Goal: Task Accomplishment & Management: Use online tool/utility

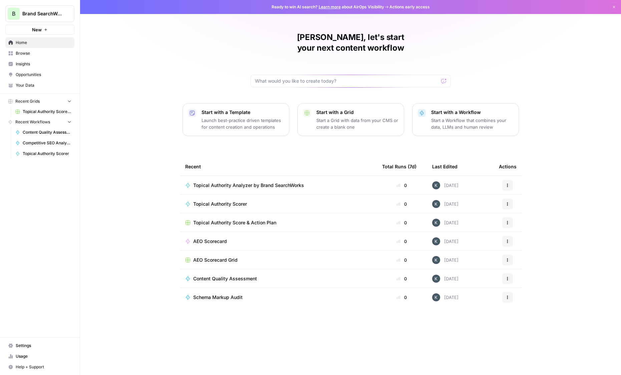
click at [205, 276] on span "Content Quality Assessment" at bounding box center [225, 279] width 64 height 7
click at [244, 182] on span "Topical Authority Analyzer by Brand SearchWorks" at bounding box center [248, 185] width 111 height 7
click at [222, 201] on span "Topical Authority Scorer" at bounding box center [220, 204] width 54 height 7
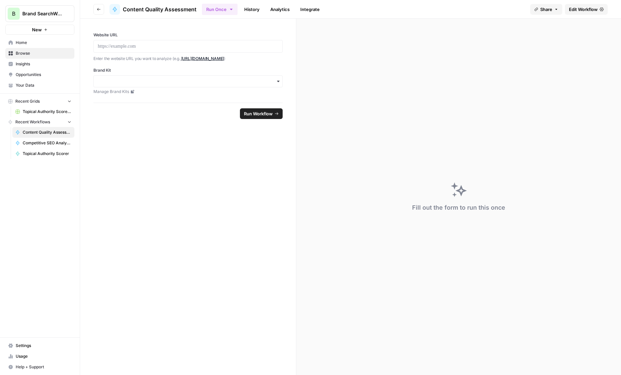
click at [146, 50] on div at bounding box center [187, 46] width 189 height 13
click at [143, 46] on p at bounding box center [188, 46] width 181 height 7
click at [20, 44] on span "Home" at bounding box center [44, 43] width 56 height 6
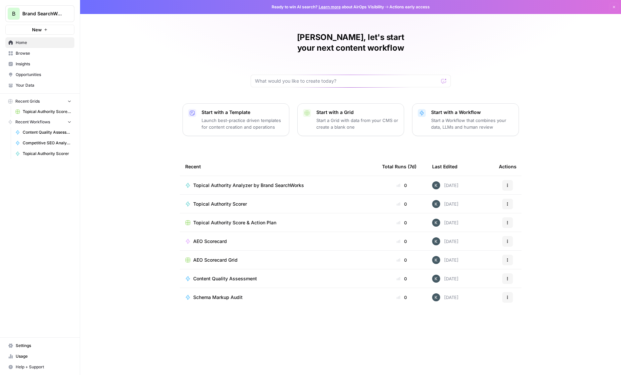
click at [39, 13] on span "Brand SearchWorks" at bounding box center [42, 13] width 40 height 7
click at [150, 66] on div "Khalila, let's start your next content workflow Start with a Template Launch be…" at bounding box center [350, 187] width 541 height 375
click at [43, 32] on button "New" at bounding box center [39, 30] width 69 height 10
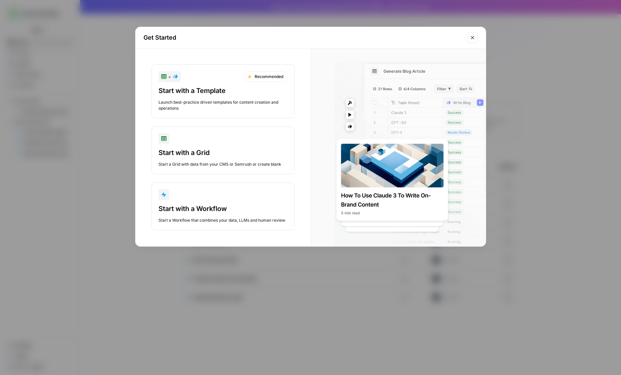
click at [103, 104] on div "Get Started + Recommended Start with a Template Launch best-practice driven tem…" at bounding box center [310, 187] width 621 height 375
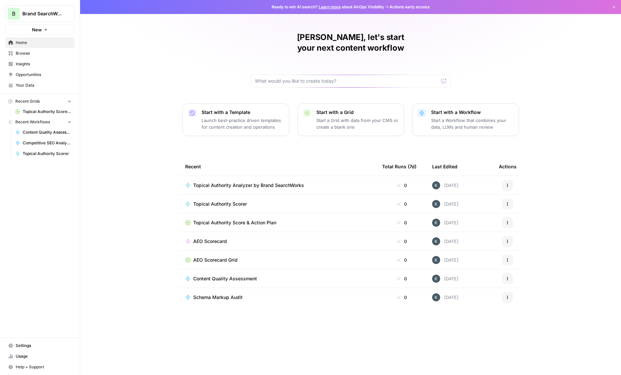
click at [151, 67] on div "Khalila, let's start your next content workflow Start with a Template Launch be…" at bounding box center [350, 187] width 541 height 375
click at [35, 88] on link "Your Data" at bounding box center [39, 85] width 69 height 11
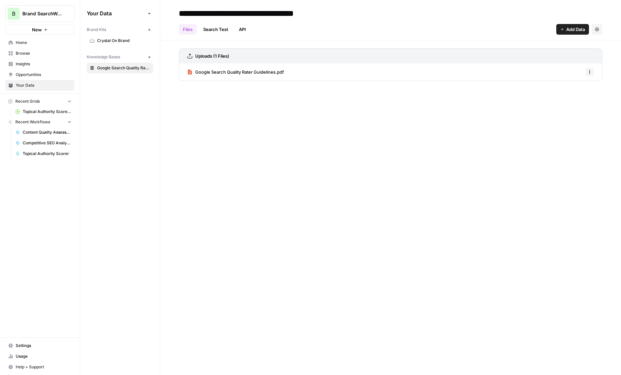
click at [149, 29] on icon "button" at bounding box center [149, 30] width 4 height 4
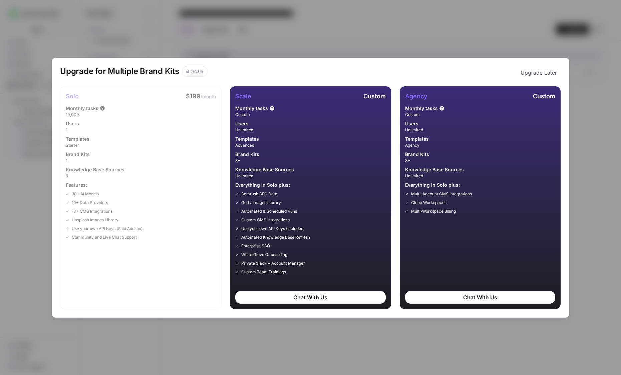
click at [216, 52] on div "Upgrade for Multiple Brand Kits Scale Upgrade Later Solo $199 /month Monthly ta…" at bounding box center [310, 187] width 621 height 375
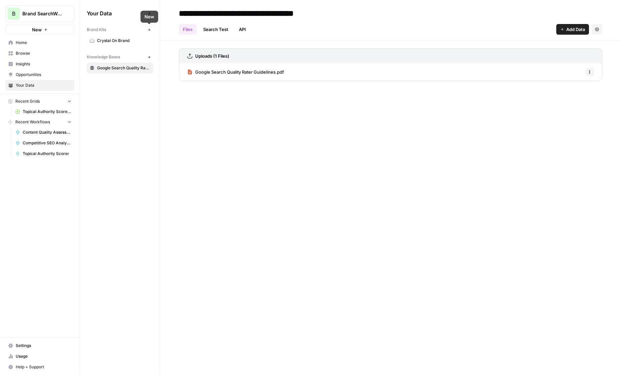
click at [149, 28] on icon "button" at bounding box center [149, 30] width 4 height 4
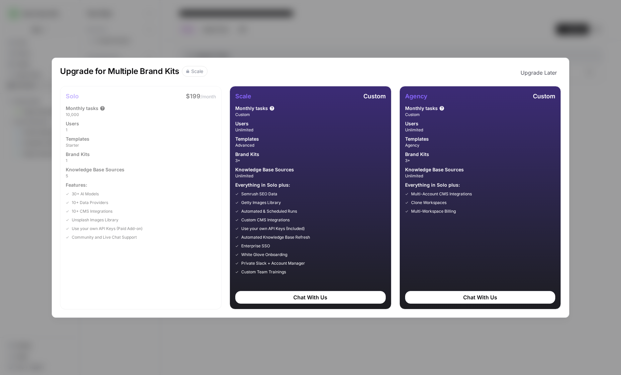
click at [166, 38] on div "Upgrade for Multiple Brand Kits Scale Upgrade Later Solo $199 /month Monthly ta…" at bounding box center [310, 187] width 621 height 375
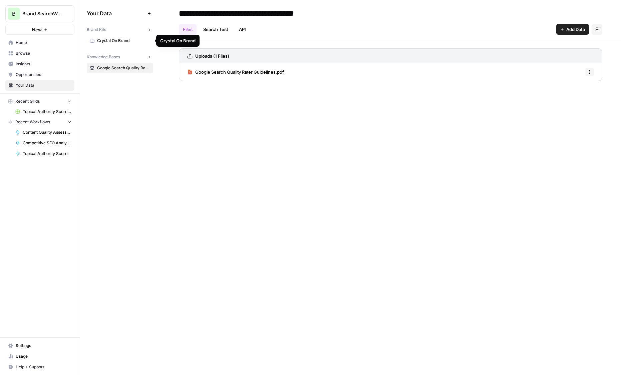
click at [131, 39] on span "Crystal On Brand" at bounding box center [123, 41] width 53 height 6
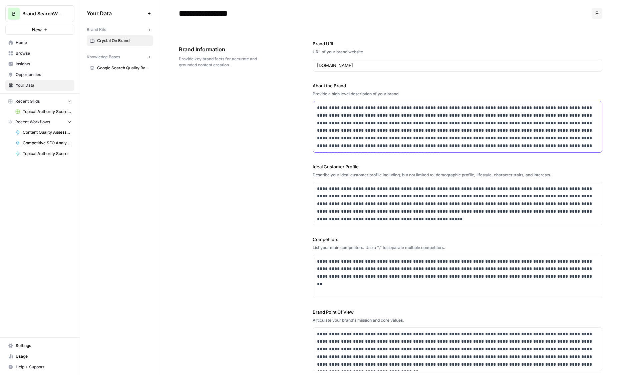
click at [334, 122] on p "**********" at bounding box center [457, 127] width 281 height 46
drag, startPoint x: 377, startPoint y: 66, endPoint x: 231, endPoint y: 66, distance: 146.5
click at [231, 66] on div "**********" at bounding box center [390, 206] width 423 height 358
click at [372, 143] on p "**********" at bounding box center [457, 127] width 281 height 46
drag, startPoint x: 309, startPoint y: 82, endPoint x: 406, endPoint y: 95, distance: 98.6
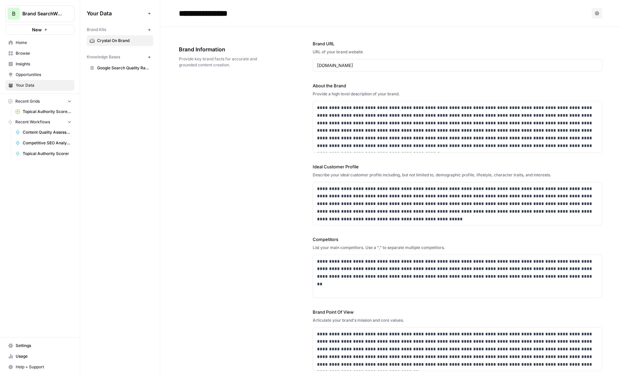
click at [406, 95] on div "**********" at bounding box center [390, 206] width 423 height 358
copy div "About the Brand Provide a high level description of your brand."
drag, startPoint x: 310, startPoint y: 163, endPoint x: 330, endPoint y: 291, distance: 130.1
click at [330, 291] on div "**********" at bounding box center [390, 206] width 423 height 358
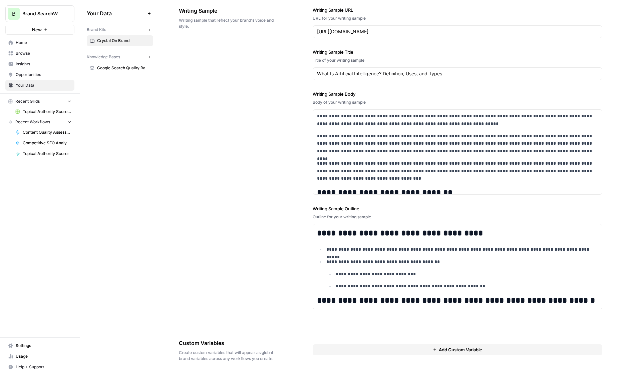
scroll to position [269, 0]
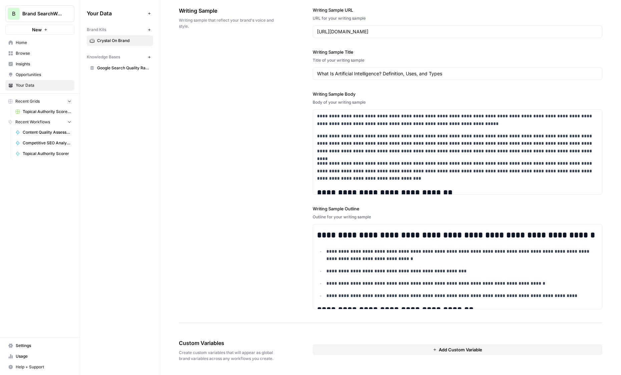
copy div "**********"
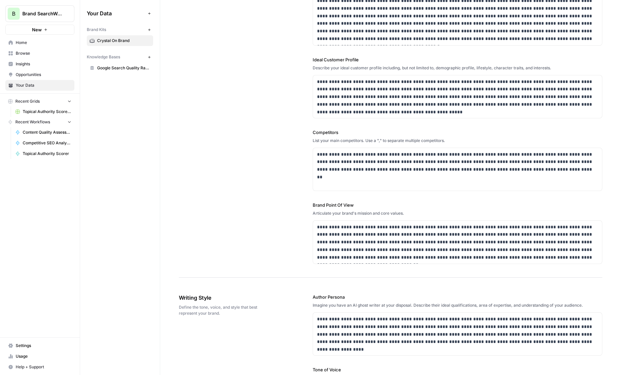
scroll to position [0, 0]
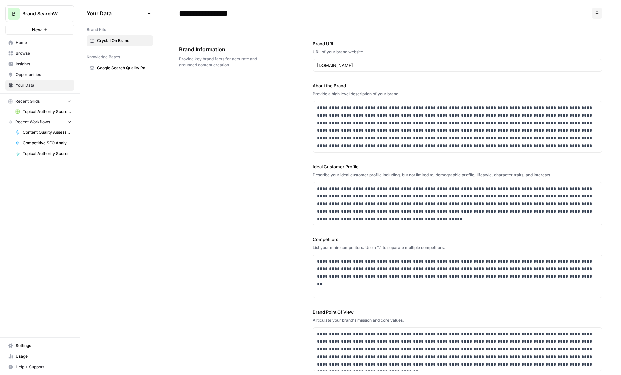
drag, startPoint x: 297, startPoint y: 45, endPoint x: 392, endPoint y: 60, distance: 96.3
click at [392, 60] on div "**********" at bounding box center [390, 206] width 423 height 358
copy div "Brand URL URL of your brand website"
click at [138, 40] on span "Crystal On Brand" at bounding box center [123, 41] width 53 height 6
click at [131, 41] on span "Crystal On Brand" at bounding box center [123, 41] width 53 height 6
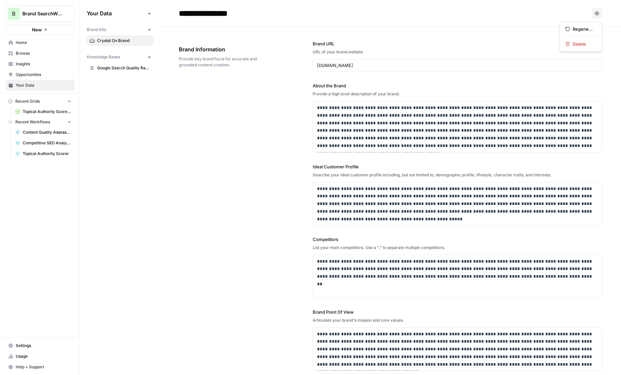
click at [596, 12] on icon "button" at bounding box center [597, 13] width 4 height 4
click at [575, 45] on span "Delete" at bounding box center [583, 44] width 21 height 7
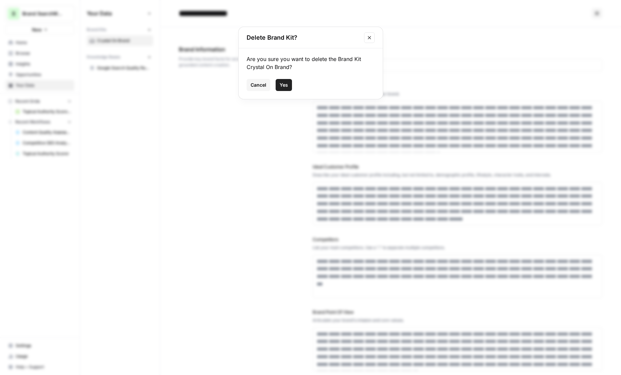
click at [282, 88] on span "Yes" at bounding box center [284, 85] width 8 height 7
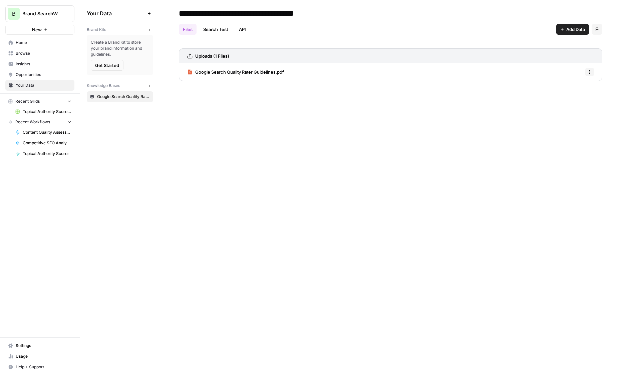
click at [107, 64] on span "Get Started" at bounding box center [107, 65] width 24 height 7
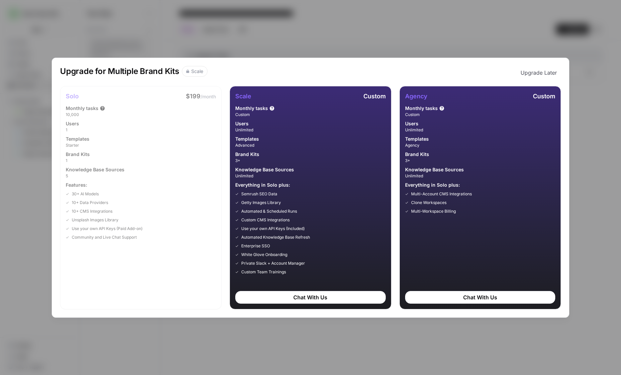
click at [563, 65] on div "Upgrade for Multiple Brand Kits Scale Upgrade Later Solo $199 /month Monthly ta…" at bounding box center [311, 188] width 518 height 260
click at [548, 55] on div "Upgrade for Multiple Brand Kits Scale Upgrade Later Solo $199 /month Monthly ta…" at bounding box center [310, 187] width 621 height 375
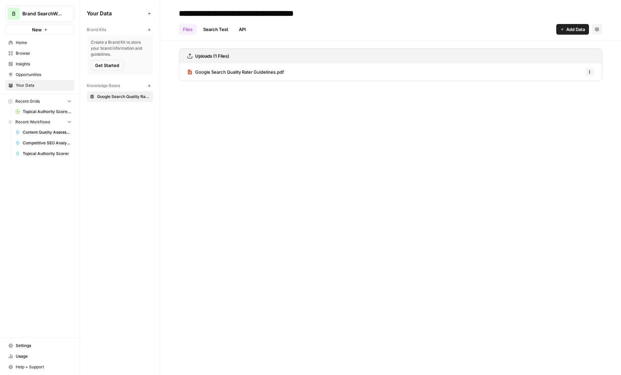
click at [540, 40] on div "**********" at bounding box center [390, 187] width 461 height 375
click at [149, 29] on icon "button" at bounding box center [149, 30] width 4 height 4
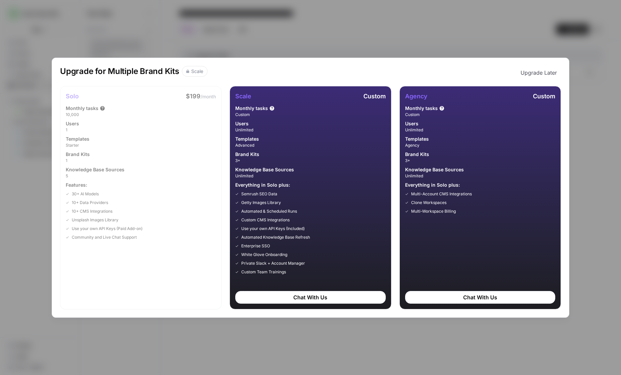
click at [227, 37] on div "Upgrade for Multiple Brand Kits Scale Upgrade Later Solo $199 /month Monthly ta…" at bounding box center [310, 187] width 621 height 375
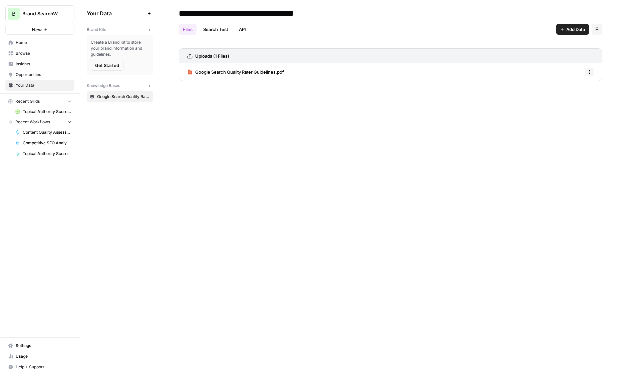
click at [106, 66] on span "Get Started" at bounding box center [107, 65] width 24 height 7
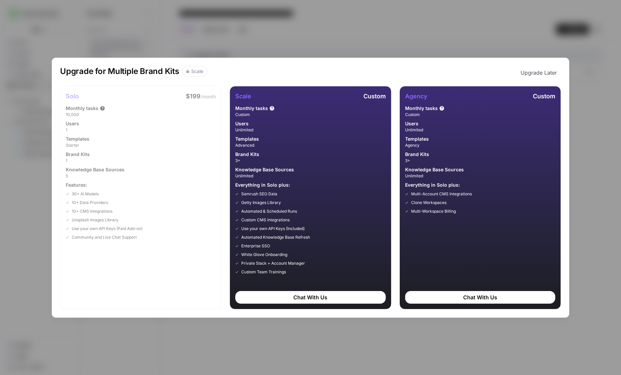
click at [197, 72] on div "Scale" at bounding box center [197, 71] width 12 height 7
click at [206, 46] on div "Upgrade for Multiple Brand Kits Scale Upgrade Later Solo $199 /month Monthly ta…" at bounding box center [310, 187] width 621 height 375
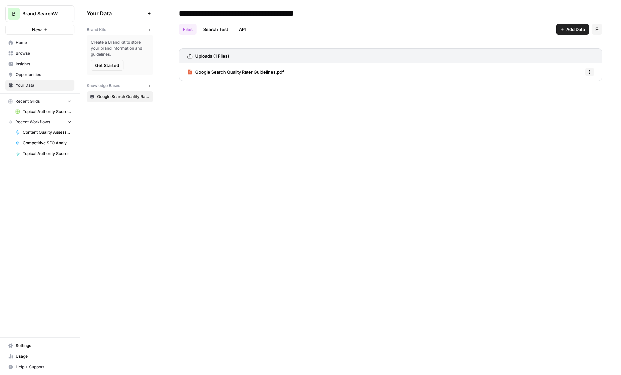
click at [148, 14] on icon "button" at bounding box center [149, 14] width 4 height 4
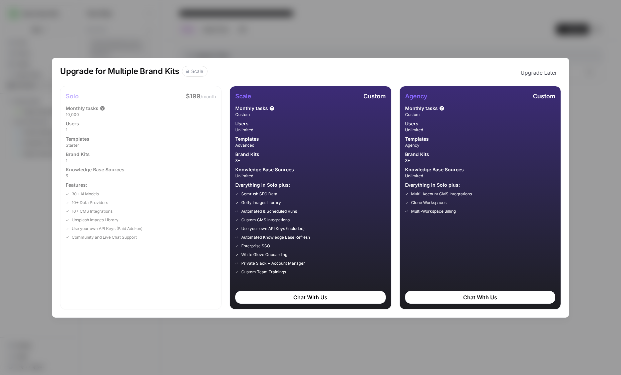
click at [135, 32] on div "Upgrade for Multiple Brand Kits Scale Upgrade Later Solo $199 /month Monthly ta…" at bounding box center [310, 187] width 621 height 375
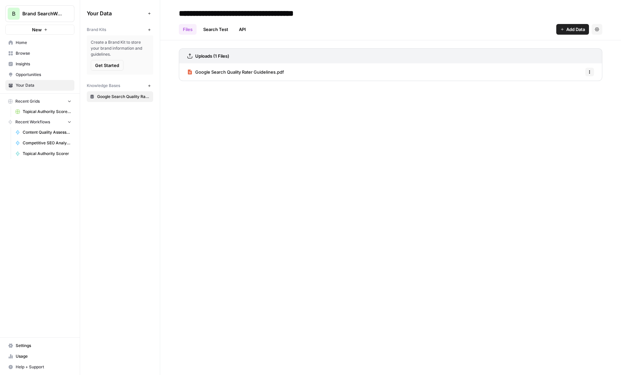
click at [113, 66] on span "Get Started" at bounding box center [107, 65] width 24 height 7
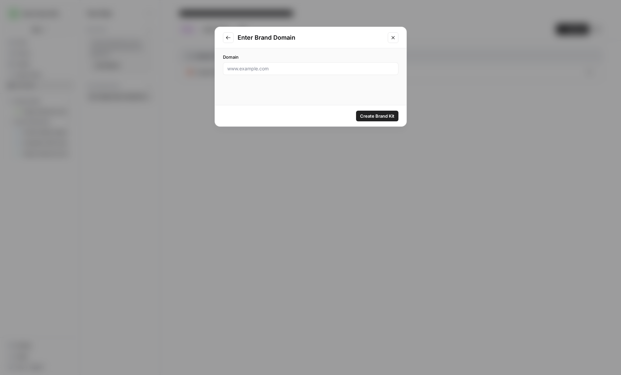
click at [223, 42] on button "Go to previous step" at bounding box center [228, 37] width 11 height 11
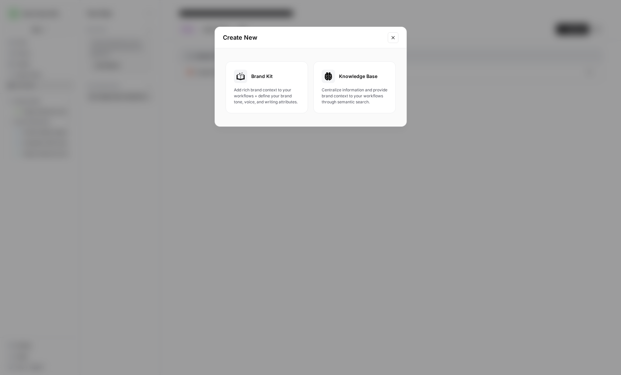
click at [393, 37] on icon "Close modal" at bounding box center [392, 37] width 3 height 3
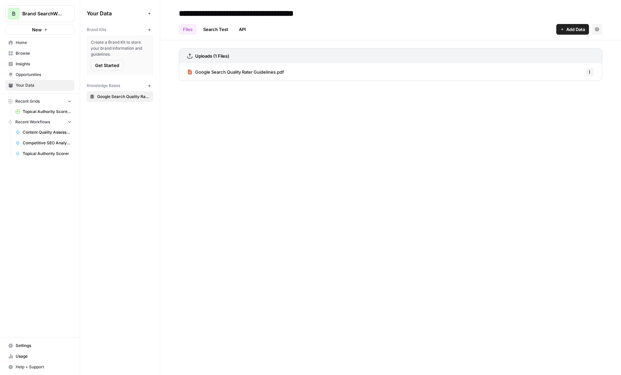
click at [114, 68] on span "Get Started" at bounding box center [107, 65] width 24 height 7
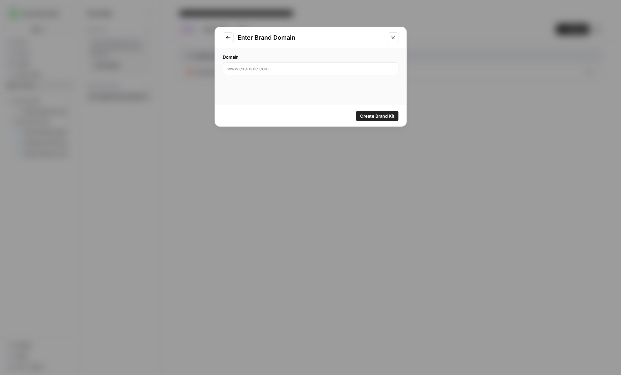
click at [263, 72] on div at bounding box center [311, 68] width 176 height 13
paste input "https://fiscal12.com/"
type input "https://fiscal12.com/"
click at [381, 119] on span "Create Brand Kit" at bounding box center [377, 116] width 34 height 7
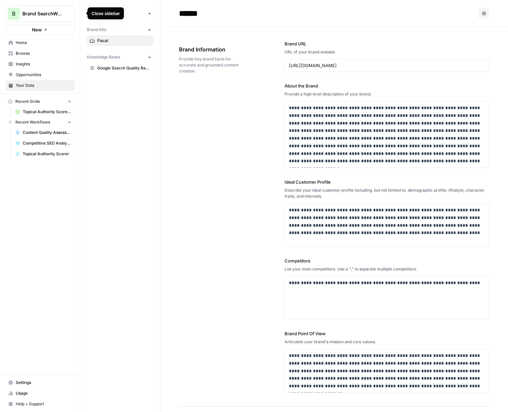
click at [81, 15] on icon "button" at bounding box center [81, 13] width 5 height 5
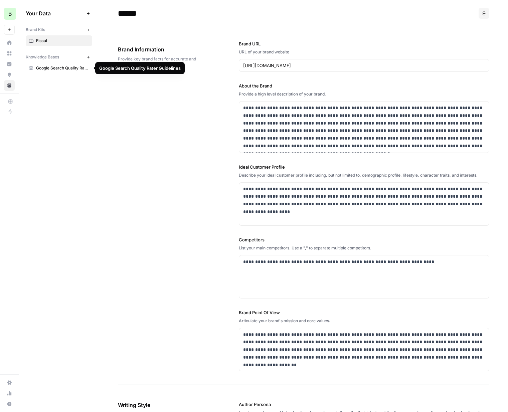
click at [85, 68] on span "Google Search Quality Rater Guidelines" at bounding box center [62, 68] width 53 height 6
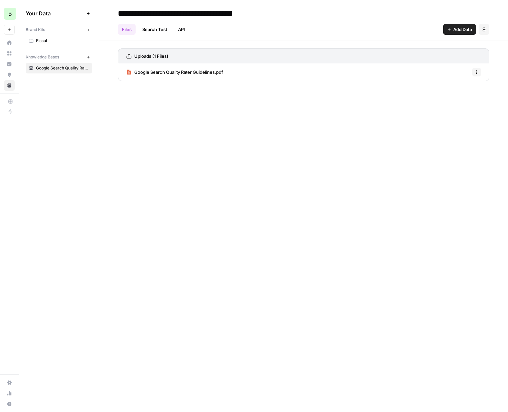
click at [475, 73] on icon "button" at bounding box center [476, 72] width 4 height 4
click at [273, 109] on div "**********" at bounding box center [303, 206] width 408 height 412
click at [51, 38] on span "Fiscal" at bounding box center [62, 41] width 53 height 6
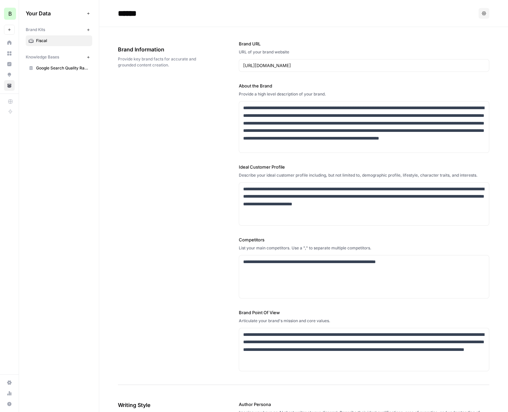
scroll to position [7, 0]
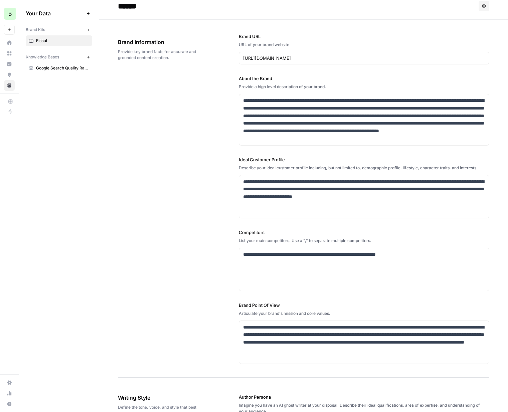
drag, startPoint x: 228, startPoint y: 32, endPoint x: 264, endPoint y: 168, distance: 140.9
click at [264, 169] on div "**********" at bounding box center [303, 199] width 371 height 358
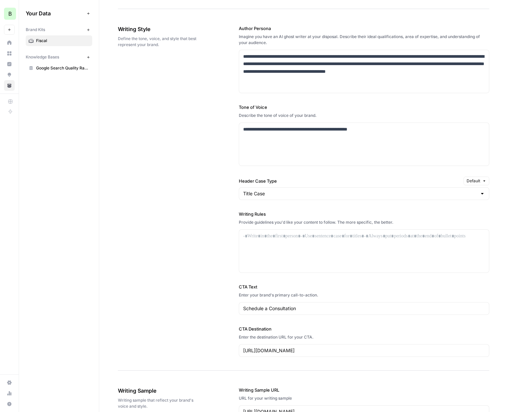
scroll to position [0, 0]
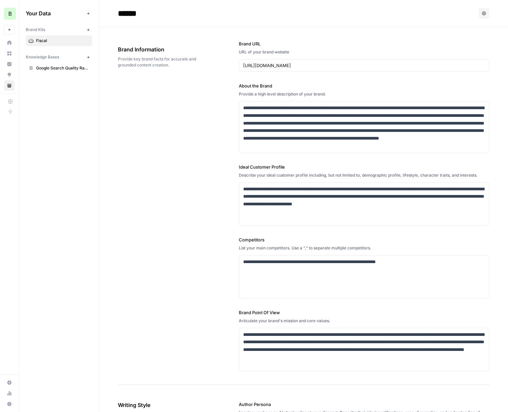
click at [223, 71] on div "**********" at bounding box center [303, 206] width 371 height 358
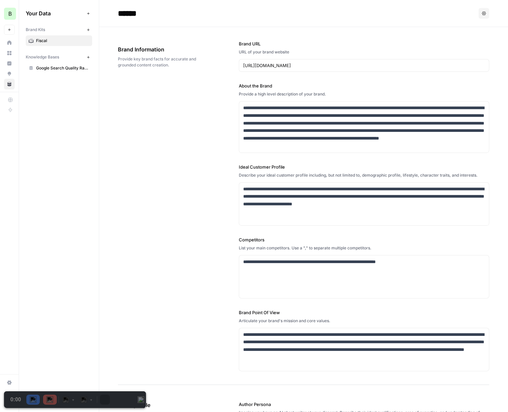
scroll to position [523, 0]
drag, startPoint x: 219, startPoint y: 29, endPoint x: 321, endPoint y: 129, distance: 142.5
click at [321, 129] on div "**********" at bounding box center [303, 206] width 371 height 358
click at [232, 49] on div "**********" at bounding box center [303, 206] width 371 height 358
drag, startPoint x: 231, startPoint y: 20, endPoint x: 316, endPoint y: 101, distance: 118.0
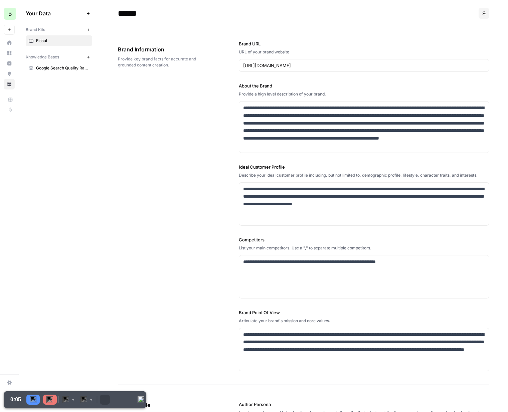
click at [224, 56] on div "**********" at bounding box center [303, 206] width 371 height 358
drag, startPoint x: 238, startPoint y: 43, endPoint x: 246, endPoint y: 247, distance: 203.7
click at [246, 247] on div "**********" at bounding box center [364, 205] width 250 height 357
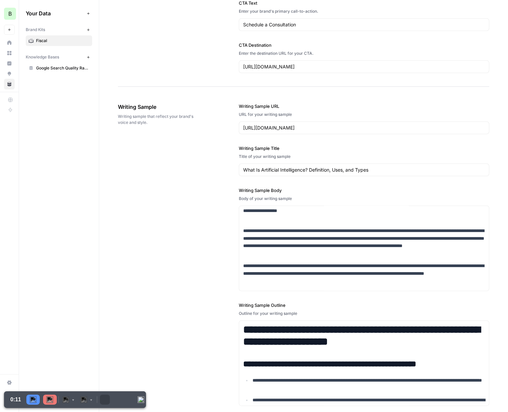
scroll to position [720, 0]
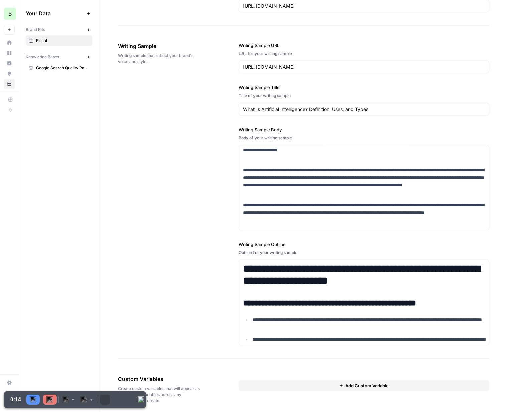
copy div "**********"
click at [176, 282] on div "**********" at bounding box center [303, 194] width 371 height 330
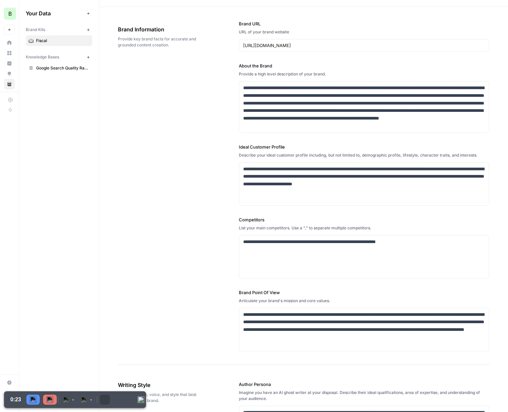
scroll to position [0, 0]
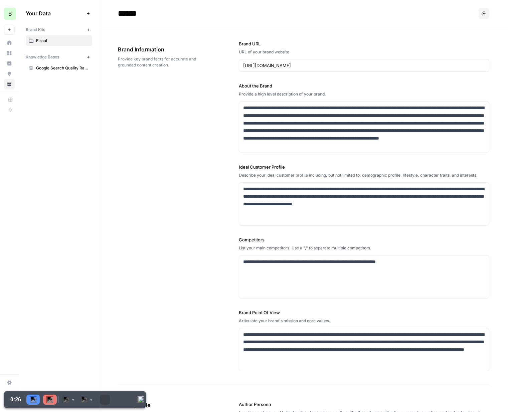
drag, startPoint x: 233, startPoint y: 37, endPoint x: 267, endPoint y: 115, distance: 85.7
click at [267, 115] on div "**********" at bounding box center [303, 206] width 371 height 358
click at [219, 40] on div "**********" at bounding box center [303, 206] width 371 height 358
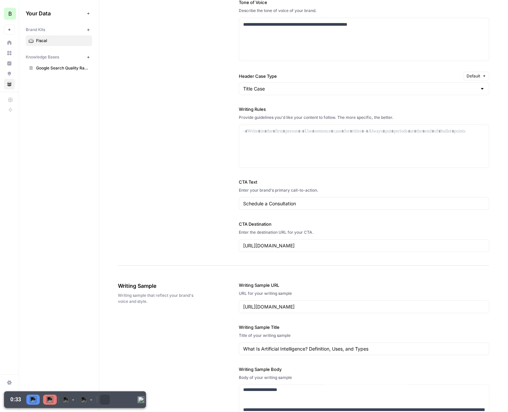
drag, startPoint x: 229, startPoint y: 33, endPoint x: 217, endPoint y: 411, distance: 378.3
click at [217, 375] on div "**********" at bounding box center [303, 102] width 408 height 1110
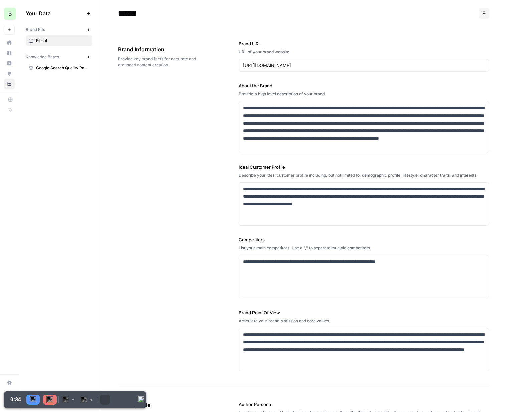
click at [210, 183] on div "**********" at bounding box center [303, 206] width 371 height 358
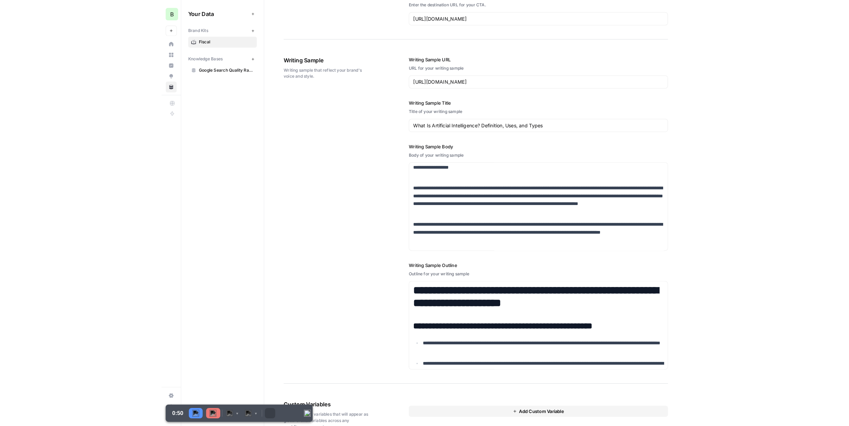
scroll to position [720, 0]
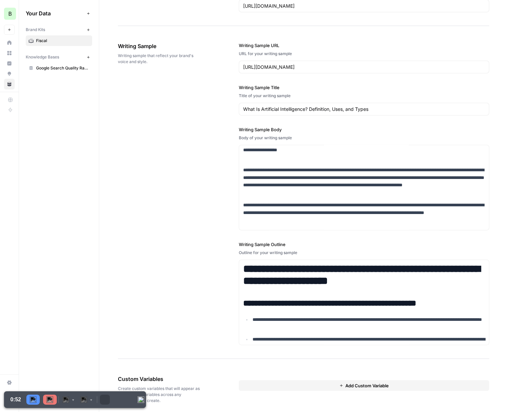
drag, startPoint x: 237, startPoint y: 32, endPoint x: 397, endPoint y: 347, distance: 353.2
copy div "**********"
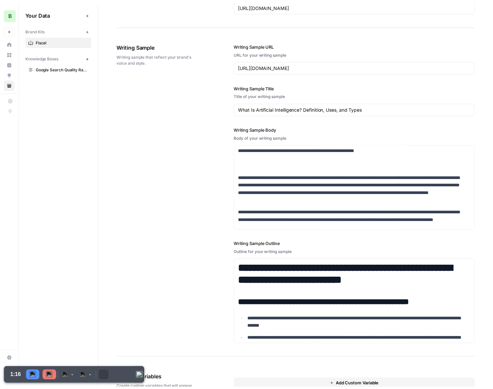
scroll to position [733, 0]
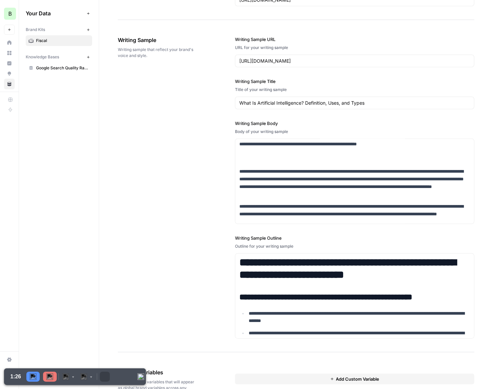
click at [49, 375] on img at bounding box center [49, 377] width 7 height 7
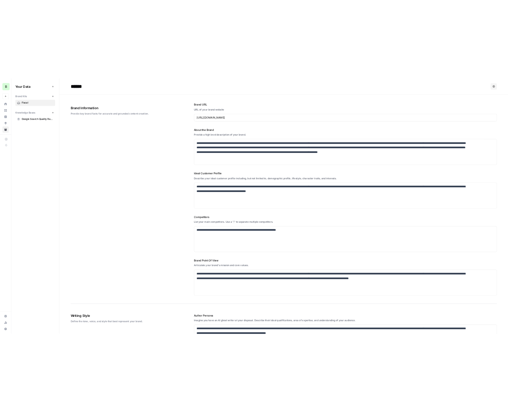
scroll to position [416, 0]
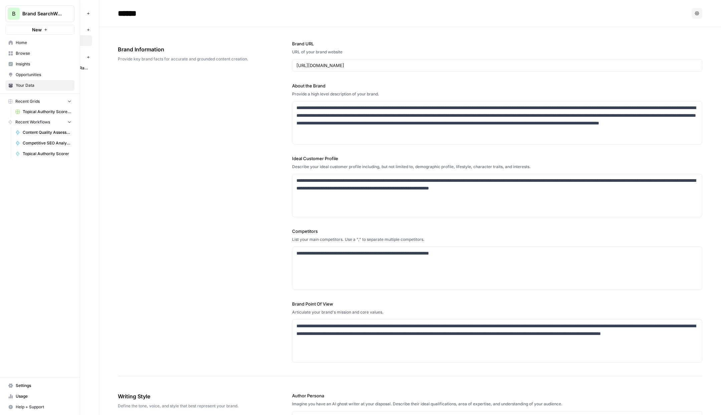
click at [11, 29] on button "New" at bounding box center [39, 30] width 69 height 10
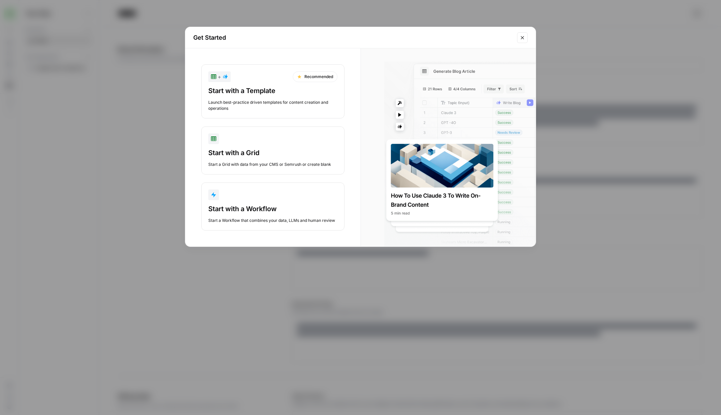
click at [115, 43] on div "Get Started + Recommended Start with a Template Launch best-practice driven tem…" at bounding box center [360, 207] width 721 height 415
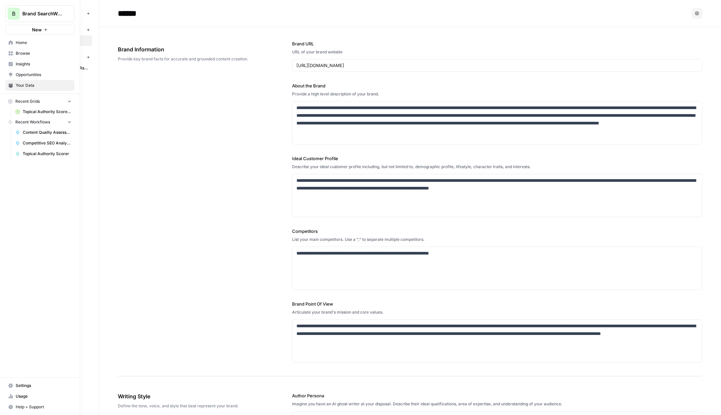
click at [10, 29] on button "New" at bounding box center [39, 30] width 69 height 10
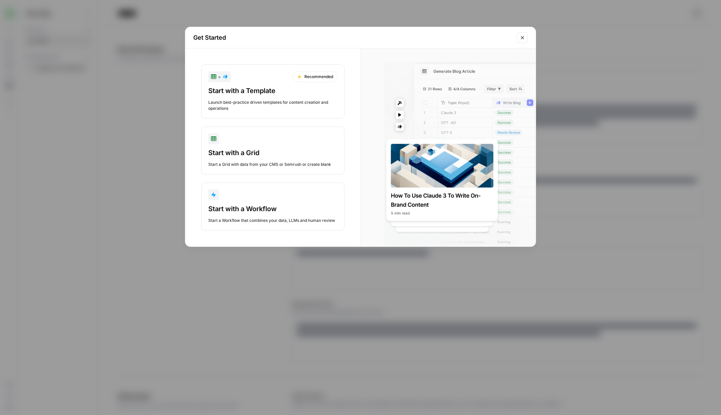
click at [157, 70] on div "Get Started + Recommended Start with a Template Launch best-practice driven tem…" at bounding box center [360, 207] width 721 height 415
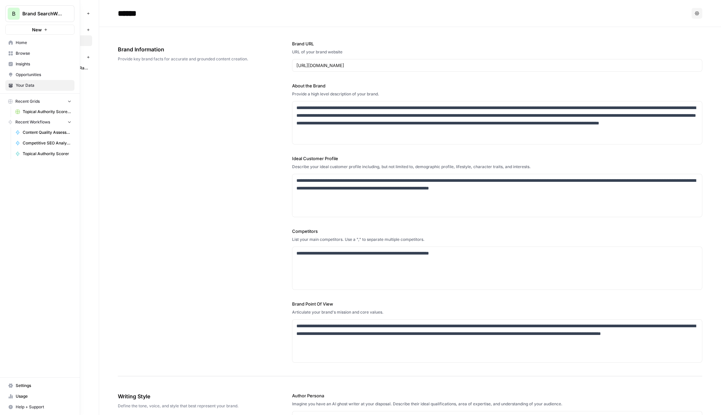
click at [10, 43] on icon at bounding box center [10, 42] width 5 height 5
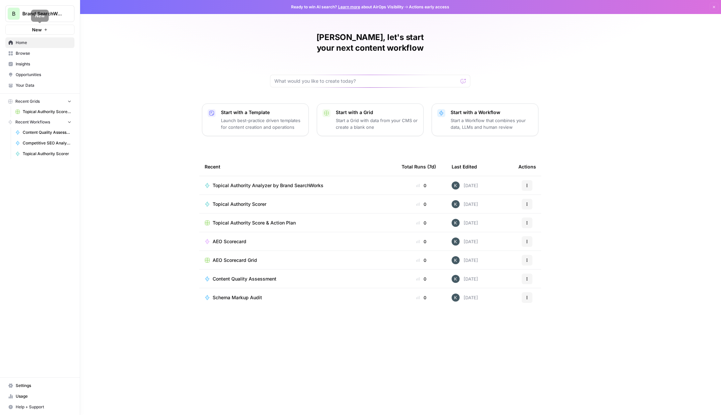
click at [16, 32] on button "New" at bounding box center [39, 30] width 69 height 10
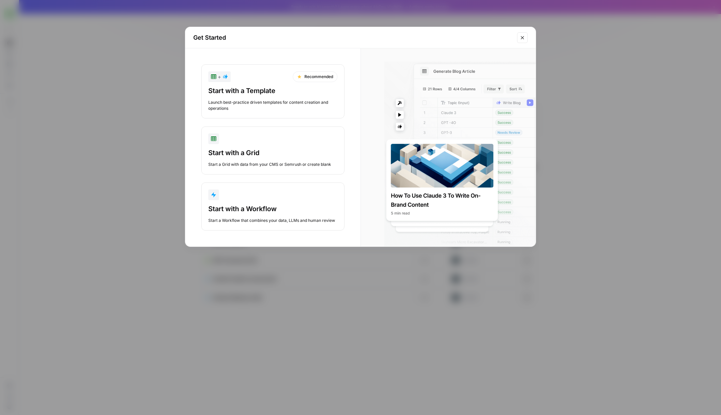
click at [154, 149] on div "Get Started + Recommended Start with a Template Launch best-practice driven tem…" at bounding box center [360, 207] width 721 height 415
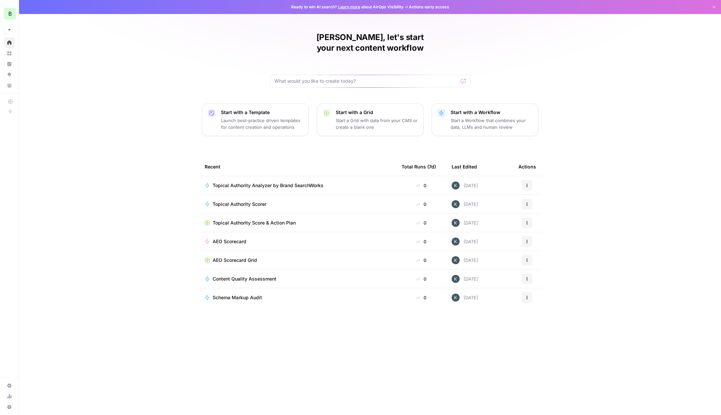
click at [8, 34] on div "B Brand SearchWorks New Home Browse Insights Opportunities Your Data Recent Gri…" at bounding box center [9, 59] width 19 height 119
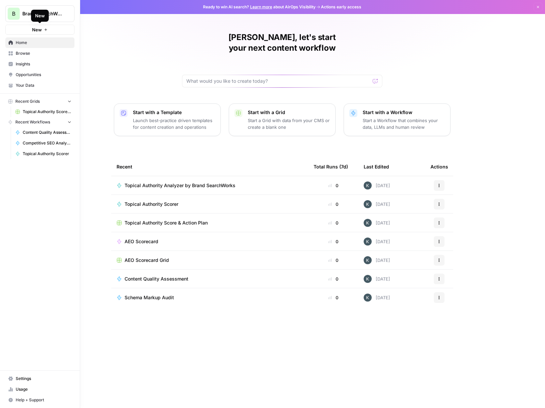
click at [16, 30] on button "New" at bounding box center [39, 30] width 69 height 10
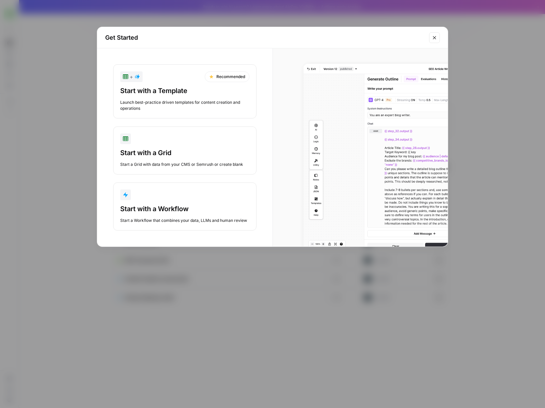
click at [160, 196] on div "button" at bounding box center [184, 195] width 129 height 11
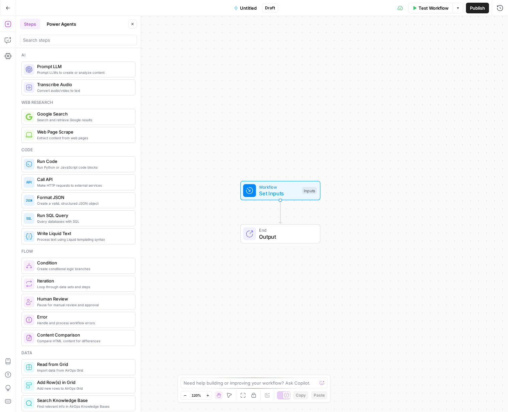
click at [65, 20] on button "Power Agents" at bounding box center [61, 24] width 37 height 11
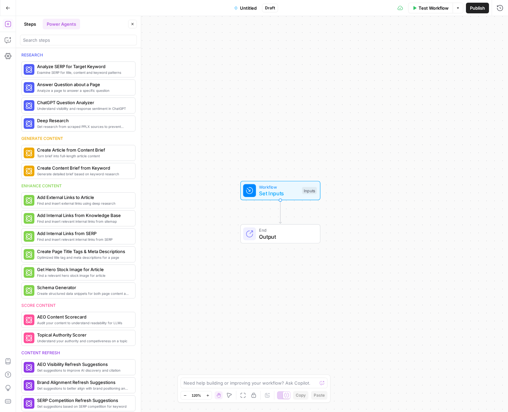
click at [56, 43] on div at bounding box center [78, 40] width 117 height 11
click at [54, 37] on input "search" at bounding box center [78, 40] width 111 height 7
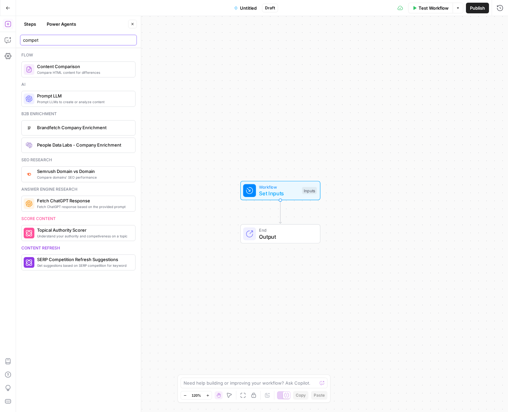
type input "compet"
click at [25, 23] on button "Steps" at bounding box center [30, 24] width 20 height 11
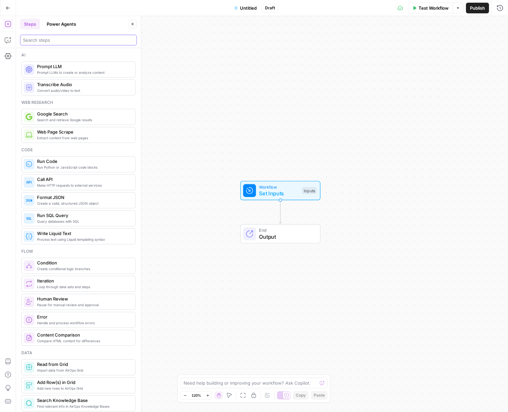
click at [40, 38] on input "search" at bounding box center [78, 40] width 111 height 7
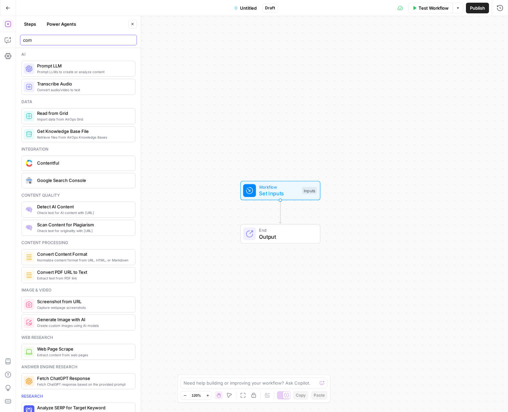
scroll to position [324, 0]
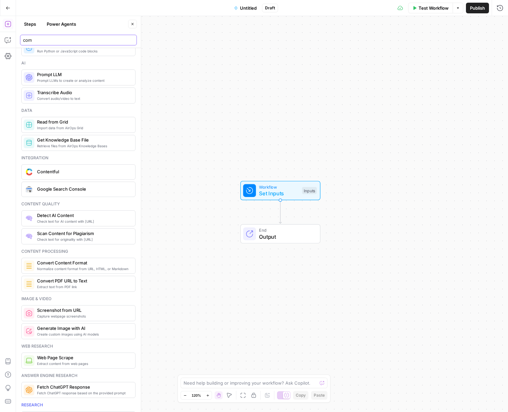
drag, startPoint x: 48, startPoint y: 41, endPoint x: 2, endPoint y: 41, distance: 46.1
click at [2, 41] on body "B Brand SearchWorks New Home Browse Insights Opportunities Your Data Recent Gri…" at bounding box center [254, 206] width 508 height 412
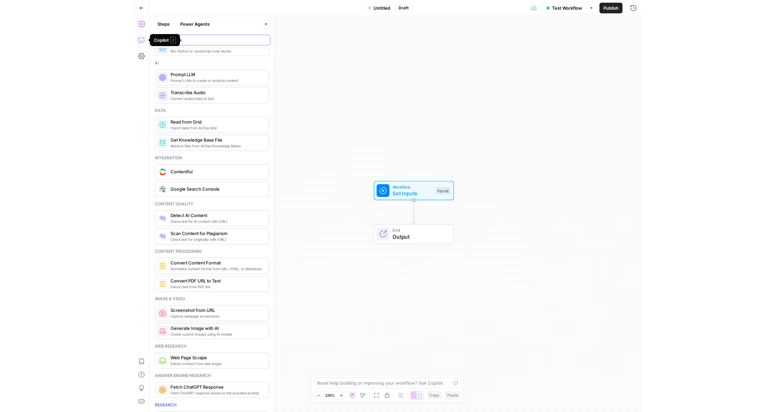
scroll to position [0, 0]
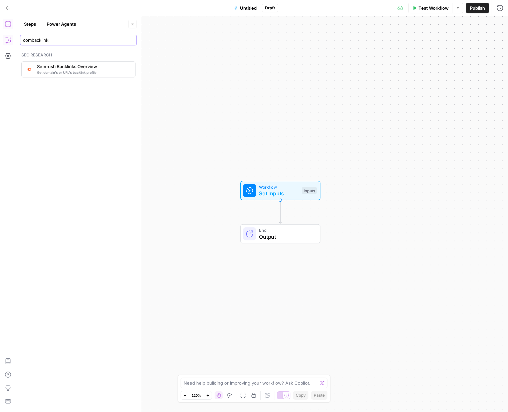
drag, startPoint x: 54, startPoint y: 37, endPoint x: 4, endPoint y: 36, distance: 50.1
click at [4, 36] on body "B Brand SearchWorks New Home Browse Insights Opportunities Your Data Recent Gri…" at bounding box center [254, 206] width 508 height 412
type input "c"
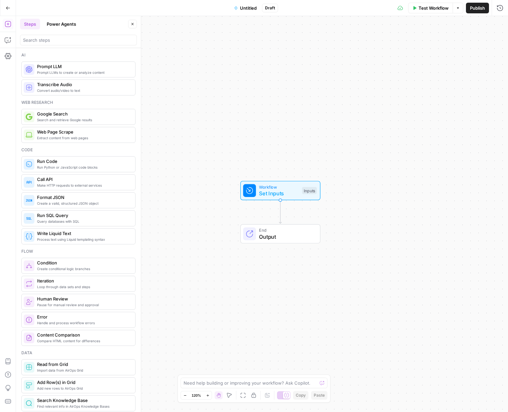
click at [120, 7] on div "Go Back Untitled Draft Test Workflow Options Publish Run History" at bounding box center [254, 8] width 508 height 16
click at [69, 39] on input "search" at bounding box center [78, 40] width 111 height 7
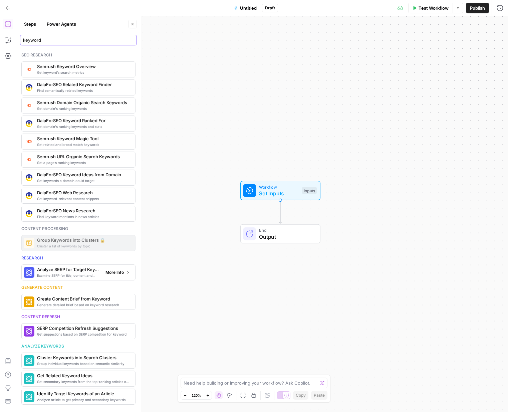
type input "keyword"
click at [42, 277] on span "Examine SERP for title, content and keyword patterns" at bounding box center [68, 275] width 63 height 5
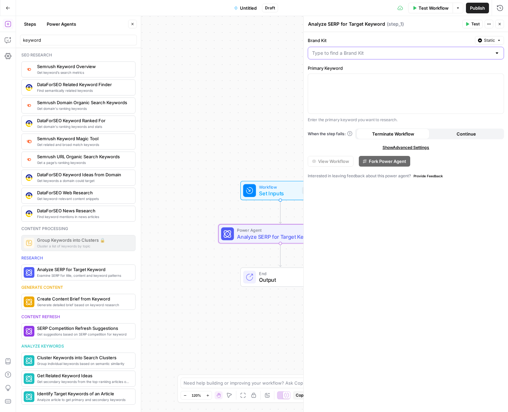
click at [335, 52] on input "Brand Kit" at bounding box center [402, 53] width 180 height 7
click at [350, 43] on label "Brand Kit" at bounding box center [390, 40] width 165 height 7
click at [350, 50] on input "Brand Kit" at bounding box center [402, 53] width 180 height 7
click at [336, 100] on div at bounding box center [406, 94] width 196 height 40
click at [341, 47] on div at bounding box center [406, 53] width 196 height 13
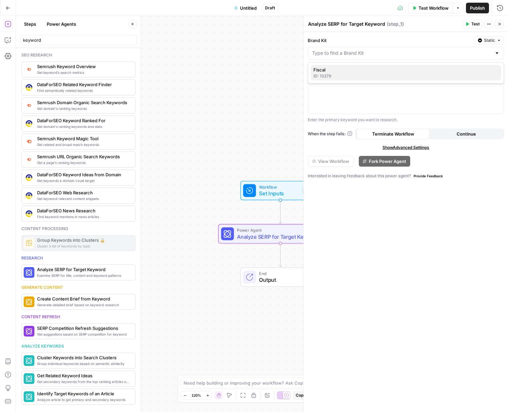
click at [337, 67] on span "Fiscal" at bounding box center [404, 69] width 182 height 7
type input "Fiscal"
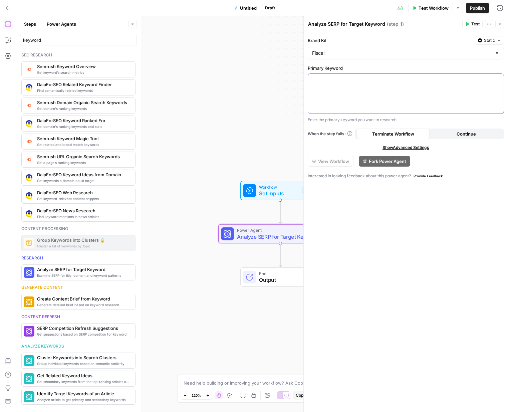
click at [337, 77] on p at bounding box center [406, 79] width 188 height 7
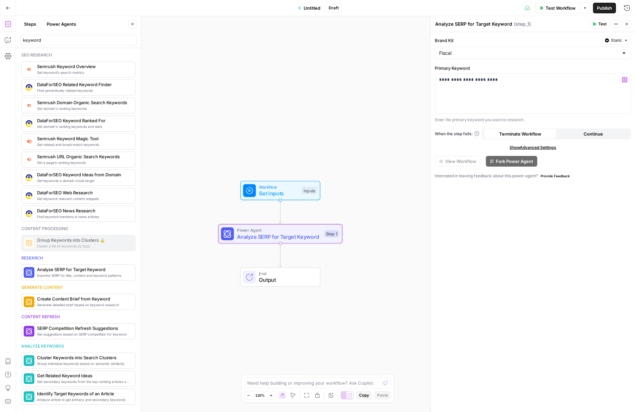
click at [307, 232] on span "Power Agent" at bounding box center [279, 230] width 84 height 6
click at [302, 231] on span "Power Agent" at bounding box center [279, 230] width 84 height 6
click at [564, 7] on span "Test Workflow" at bounding box center [561, 8] width 30 height 7
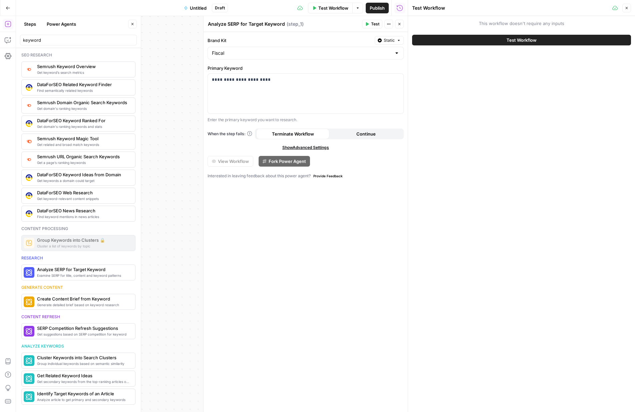
click at [481, 44] on button "Test Workflow" at bounding box center [521, 40] width 219 height 11
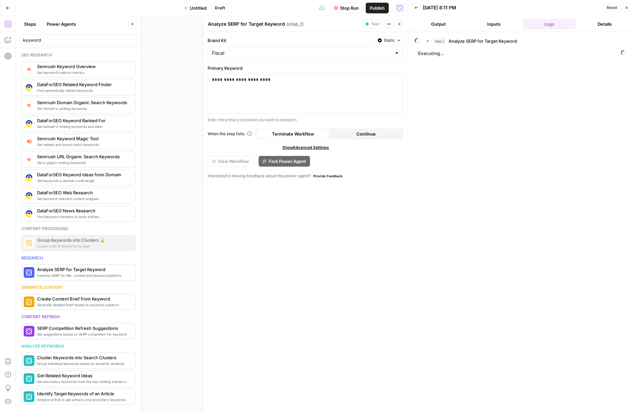
click at [438, 29] on button "Output" at bounding box center [438, 24] width 53 height 11
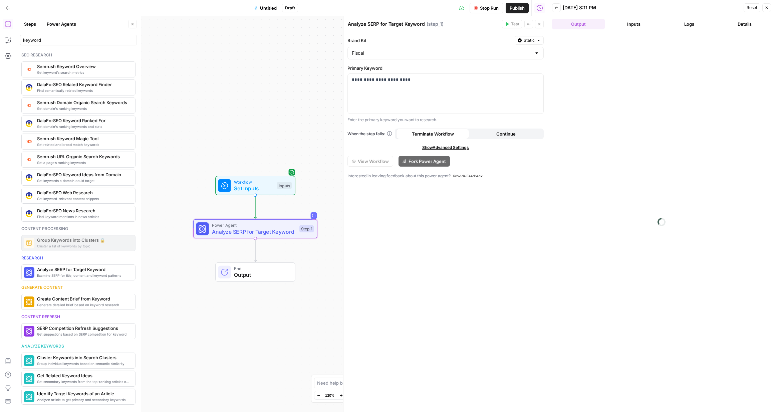
click at [269, 273] on span "Output" at bounding box center [261, 275] width 54 height 8
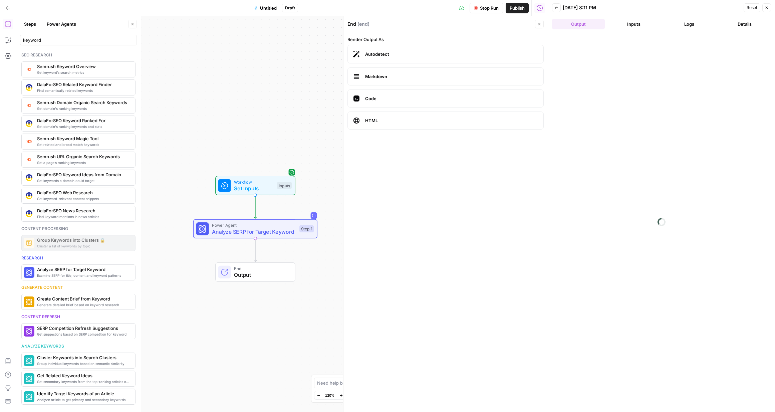
click at [377, 83] on label "Markdown" at bounding box center [445, 76] width 196 height 18
click at [323, 69] on div "Workflow Set Inputs Inputs Power Agent Analyze SERP for Target Keyword Step 1 E…" at bounding box center [282, 214] width 532 height 396
click at [256, 226] on span "Power Agent" at bounding box center [254, 225] width 84 height 6
type textarea "Analyze SERP for Target Keyword"
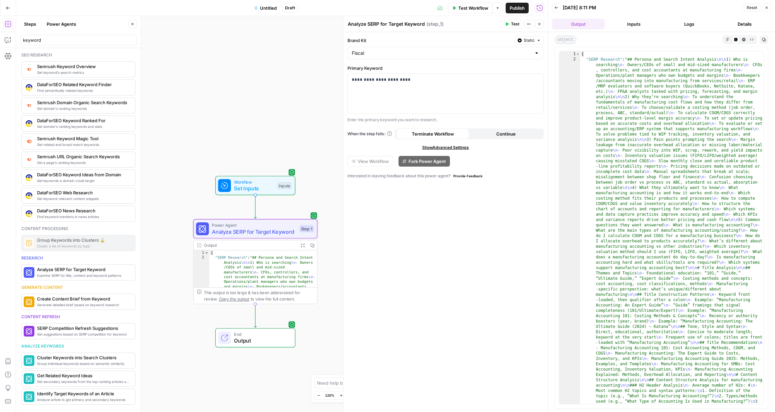
click at [621, 42] on button "Markdown" at bounding box center [727, 39] width 8 height 8
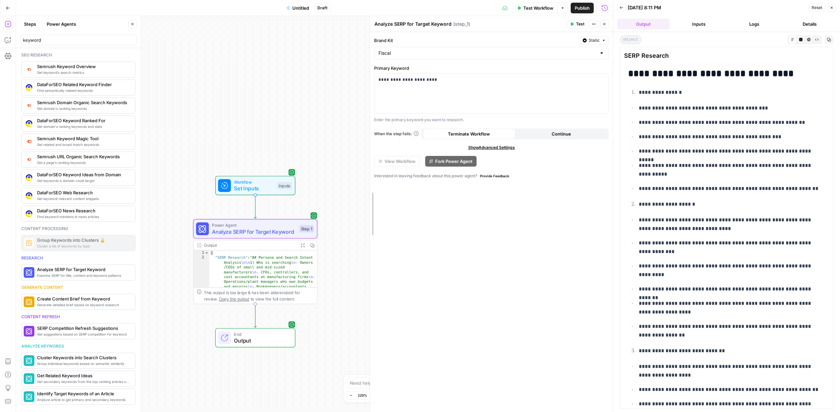
drag, startPoint x: 407, startPoint y: 96, endPoint x: 367, endPoint y: 103, distance: 40.2
click at [367, 103] on div at bounding box center [370, 214] width 7 height 396
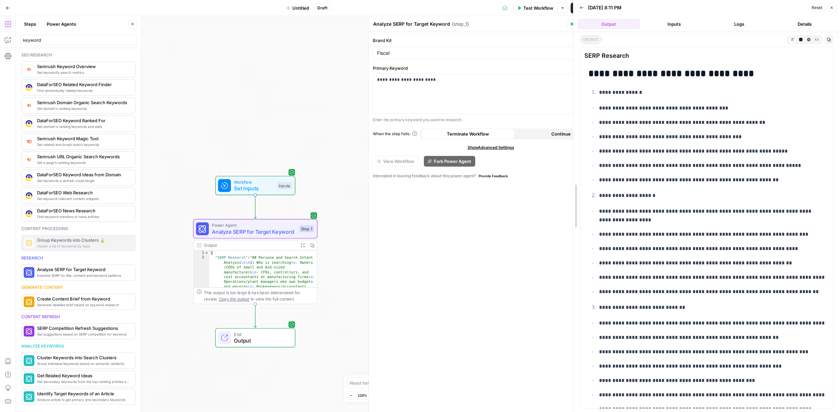
drag, startPoint x: 615, startPoint y: 99, endPoint x: 522, endPoint y: 99, distance: 93.1
click at [522, 99] on body "B Brand SearchWorks New Home Browse Insights Opportunities Your Data Recent Gri…" at bounding box center [420, 206] width 840 height 412
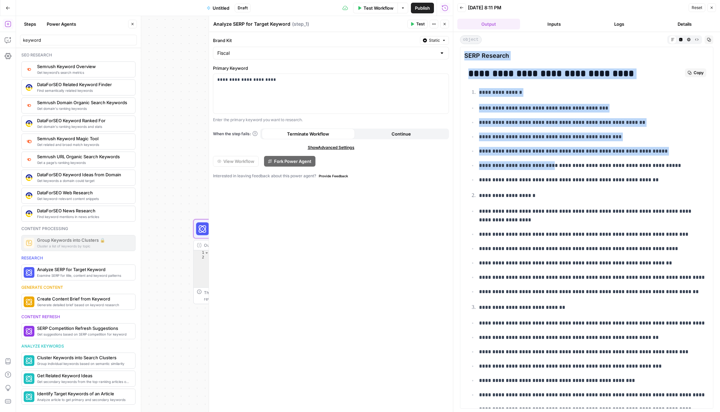
drag, startPoint x: 463, startPoint y: 52, endPoint x: 554, endPoint y: 168, distance: 147.2
click at [554, 168] on div "**********" at bounding box center [586, 228] width 253 height 362
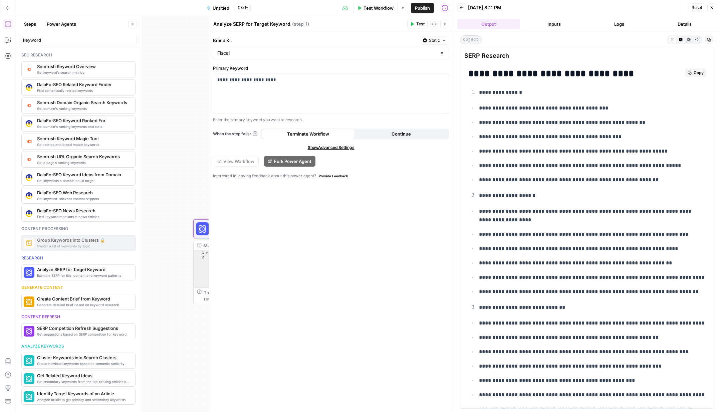
click at [635, 95] on p "**********" at bounding box center [592, 92] width 226 height 9
click at [697, 70] on span "Copy" at bounding box center [698, 73] width 10 height 6
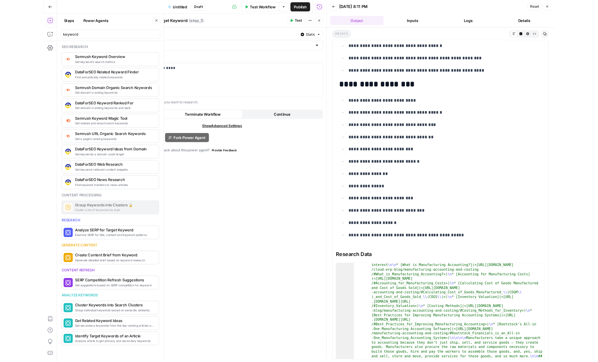
scroll to position [2574, 0]
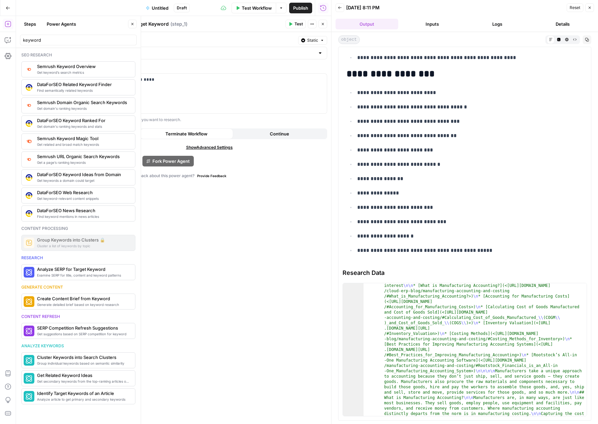
click at [585, 38] on icon "button" at bounding box center [587, 40] width 4 height 4
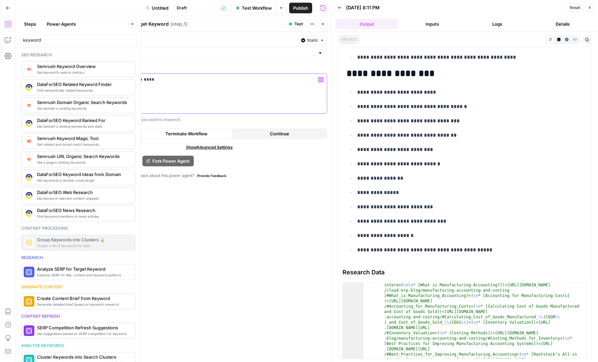
click at [187, 82] on p "**********" at bounding box center [209, 79] width 227 height 7
paste div
click at [131, 81] on p "**********" at bounding box center [209, 79] width 227 height 7
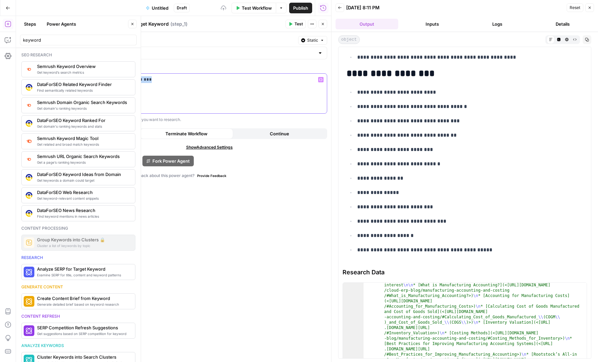
click at [131, 81] on p "**********" at bounding box center [209, 79] width 227 height 7
click at [257, 13] on button "Test Workflow" at bounding box center [254, 8] width 45 height 11
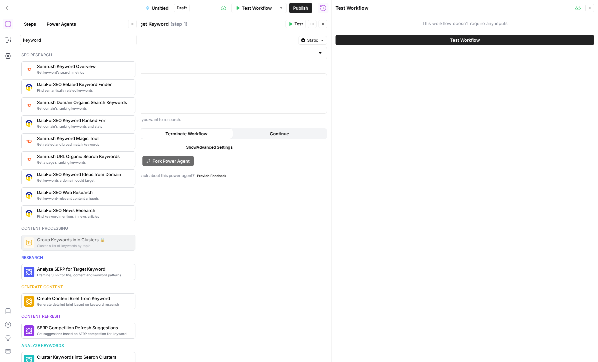
click at [450, 40] on span "Test Workflow" at bounding box center [465, 40] width 30 height 7
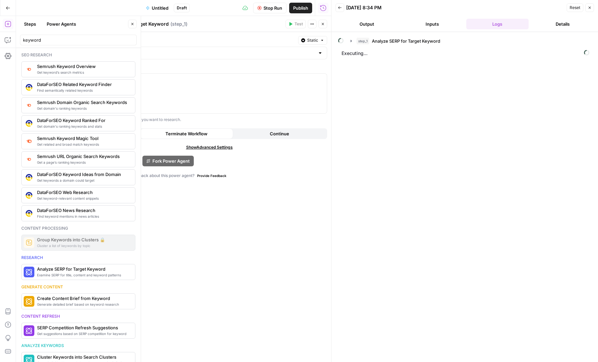
click at [352, 29] on button "Output" at bounding box center [367, 24] width 63 height 11
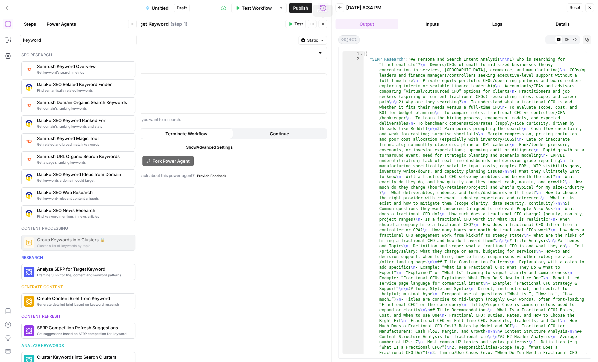
click at [327, 25] on button "Close" at bounding box center [323, 24] width 9 height 9
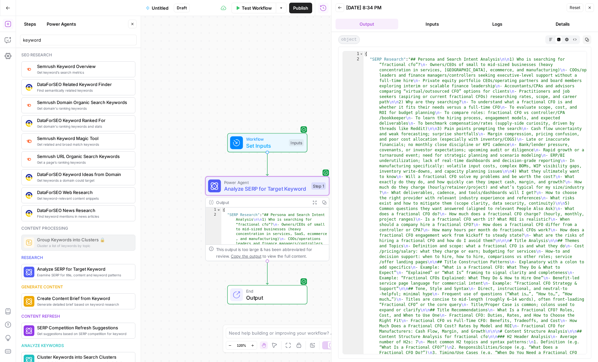
click at [248, 305] on div "Workflow Set Inputs Inputs Power Agent Analyze SERP for Target Keyword Step 1 O…" at bounding box center [173, 189] width 315 height 346
click at [248, 294] on span "Output" at bounding box center [273, 298] width 54 height 8
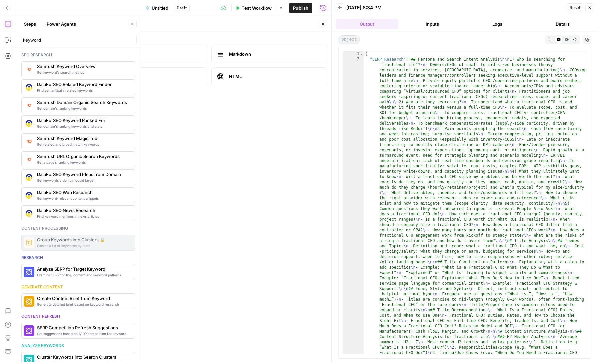
click at [550, 38] on icon "button" at bounding box center [551, 40] width 4 height 4
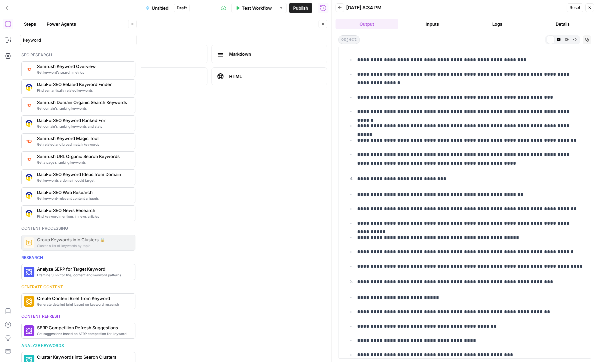
scroll to position [287, 0]
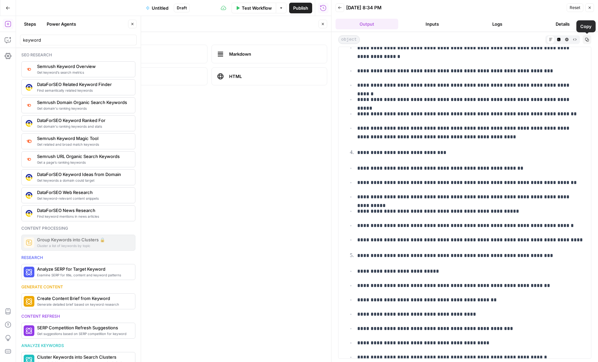
click at [588, 39] on icon "button" at bounding box center [588, 40] width 4 height 4
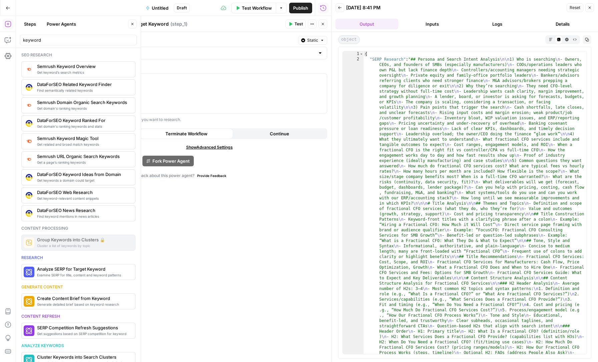
click at [549, 38] on icon "button" at bounding box center [551, 40] width 4 height 4
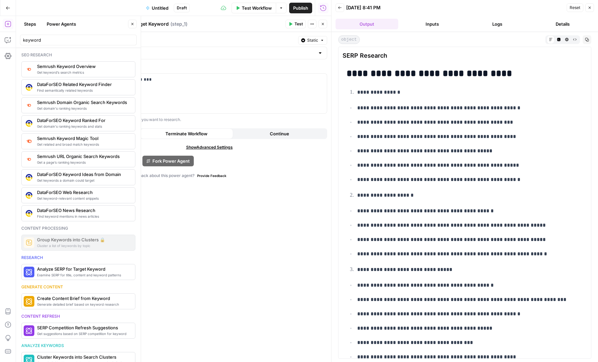
click at [589, 40] on span "Copy" at bounding box center [589, 40] width 0 height 0
click at [152, 82] on p "**********" at bounding box center [209, 79] width 227 height 7
click at [249, 7] on span "Test Workflow" at bounding box center [257, 8] width 30 height 7
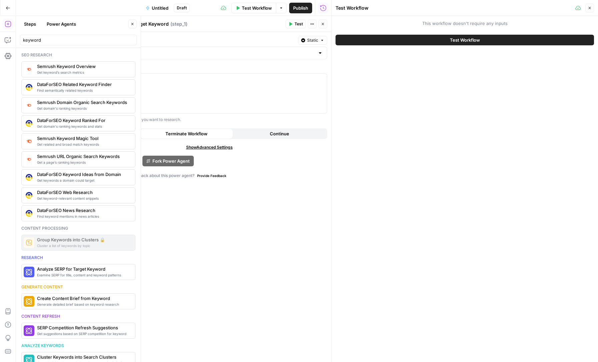
click at [323, 23] on icon "button" at bounding box center [323, 24] width 4 height 4
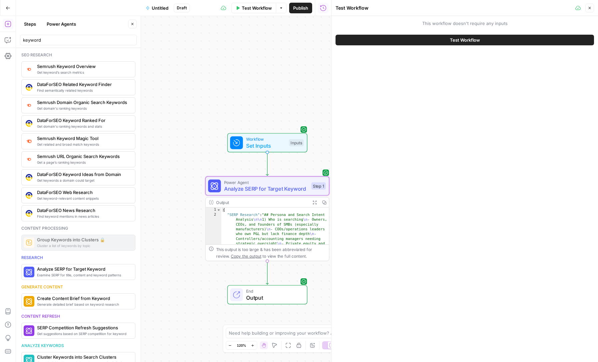
click at [262, 295] on span "Output" at bounding box center [273, 298] width 54 height 8
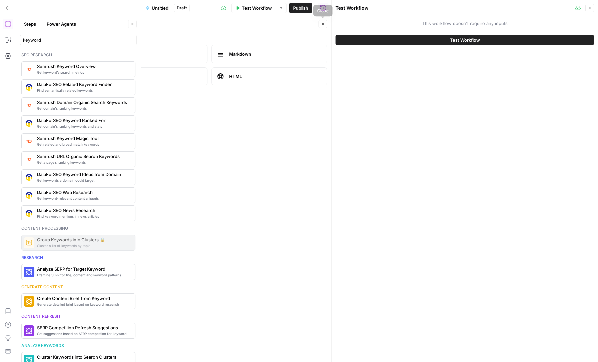
click at [324, 24] on icon "button" at bounding box center [323, 24] width 4 height 4
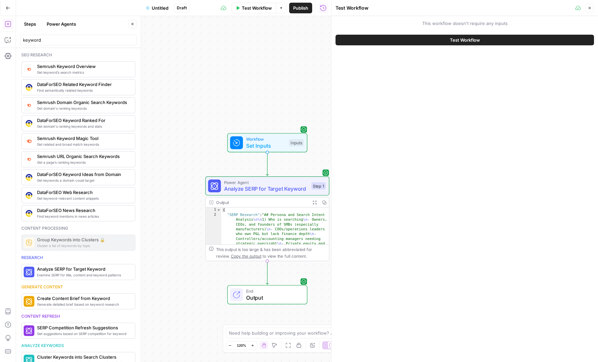
click at [376, 43] on button "Test Workflow" at bounding box center [465, 40] width 259 height 11
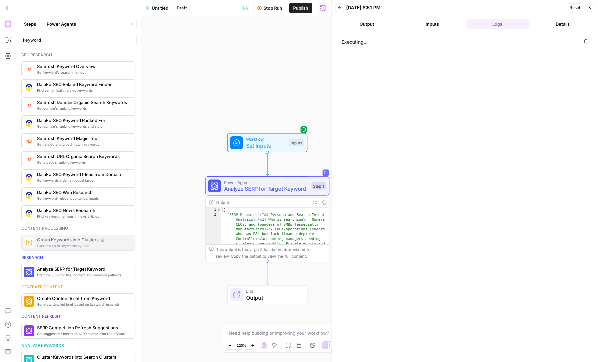
click at [372, 25] on button "Output" at bounding box center [367, 24] width 63 height 11
click at [254, 294] on span "Output" at bounding box center [273, 298] width 54 height 8
click at [262, 297] on span "Output" at bounding box center [274, 298] width 54 height 8
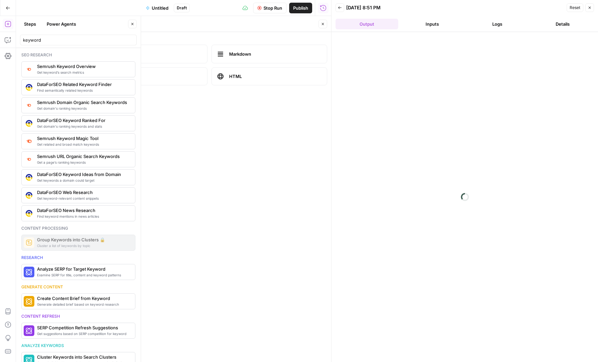
click at [323, 24] on icon "button" at bounding box center [323, 24] width 2 height 2
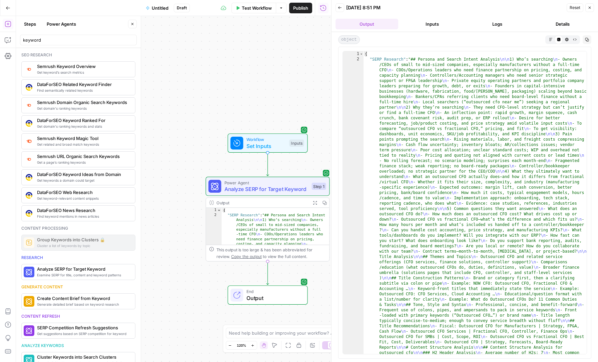
click at [553, 37] on button "Markdown" at bounding box center [551, 39] width 8 height 8
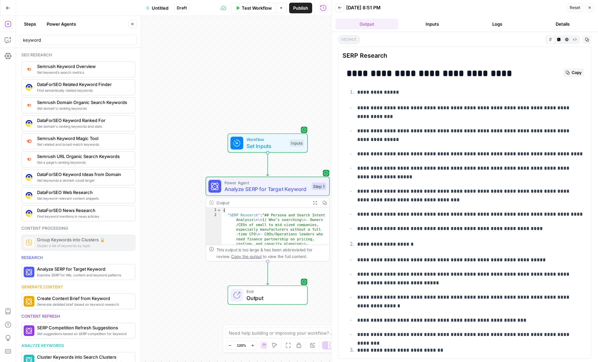
click at [575, 72] on span "Copy" at bounding box center [577, 73] width 10 height 6
